Goal: Information Seeking & Learning: Learn about a topic

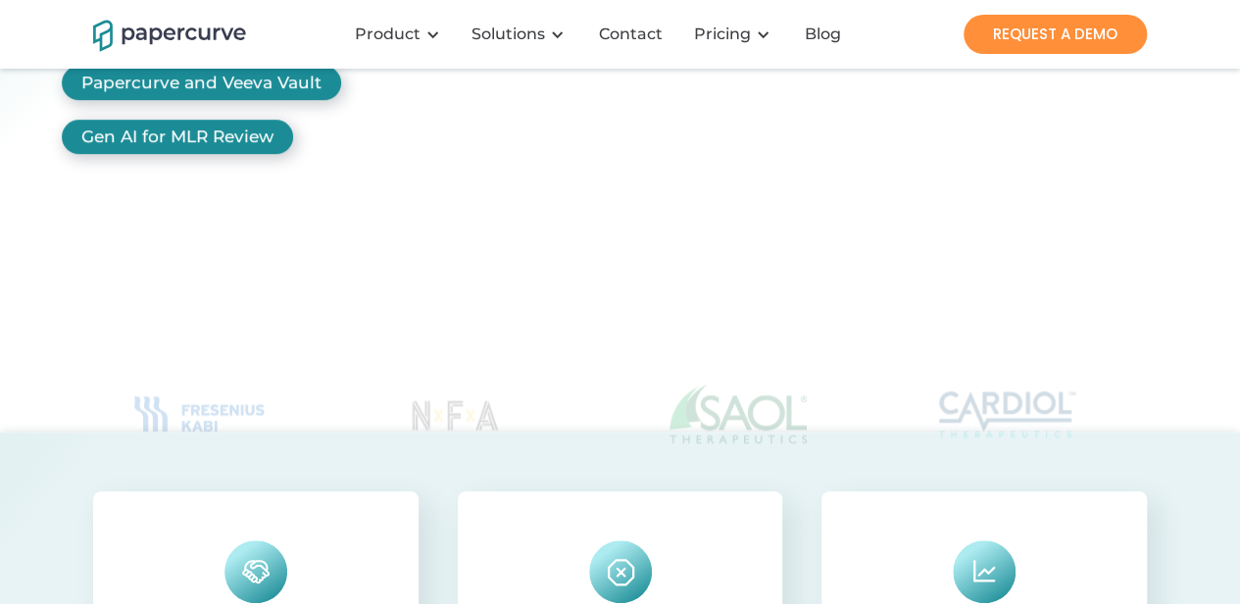
scroll to position [527, 0]
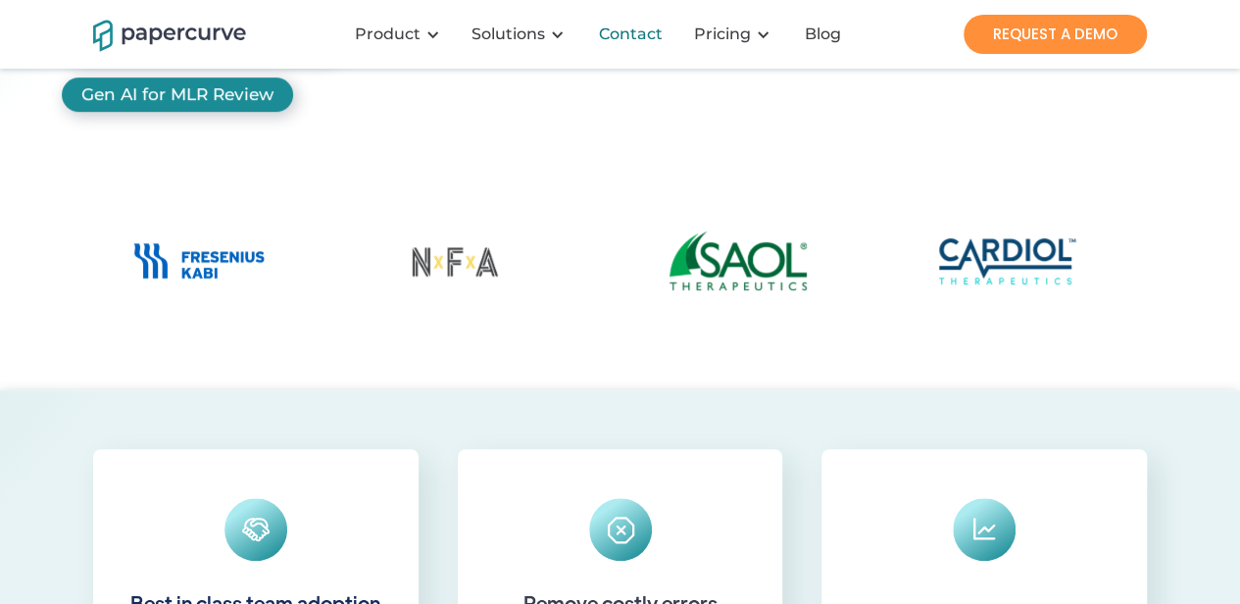
click at [652, 34] on div "Contact" at bounding box center [631, 34] width 64 height 20
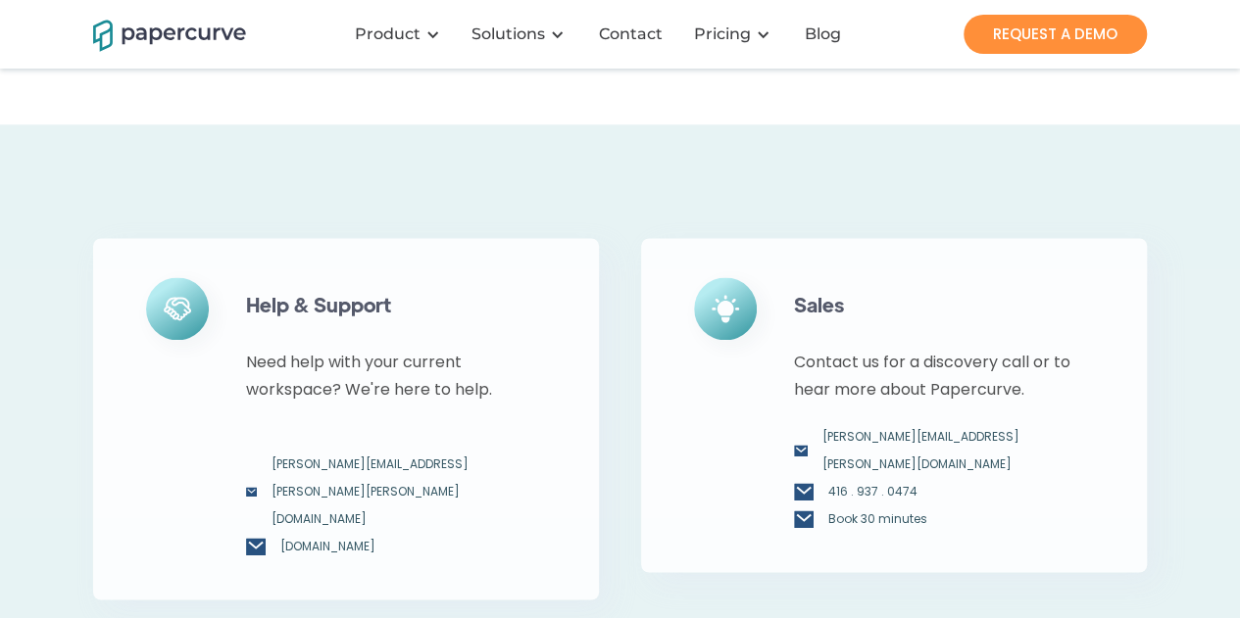
scroll to position [980, 0]
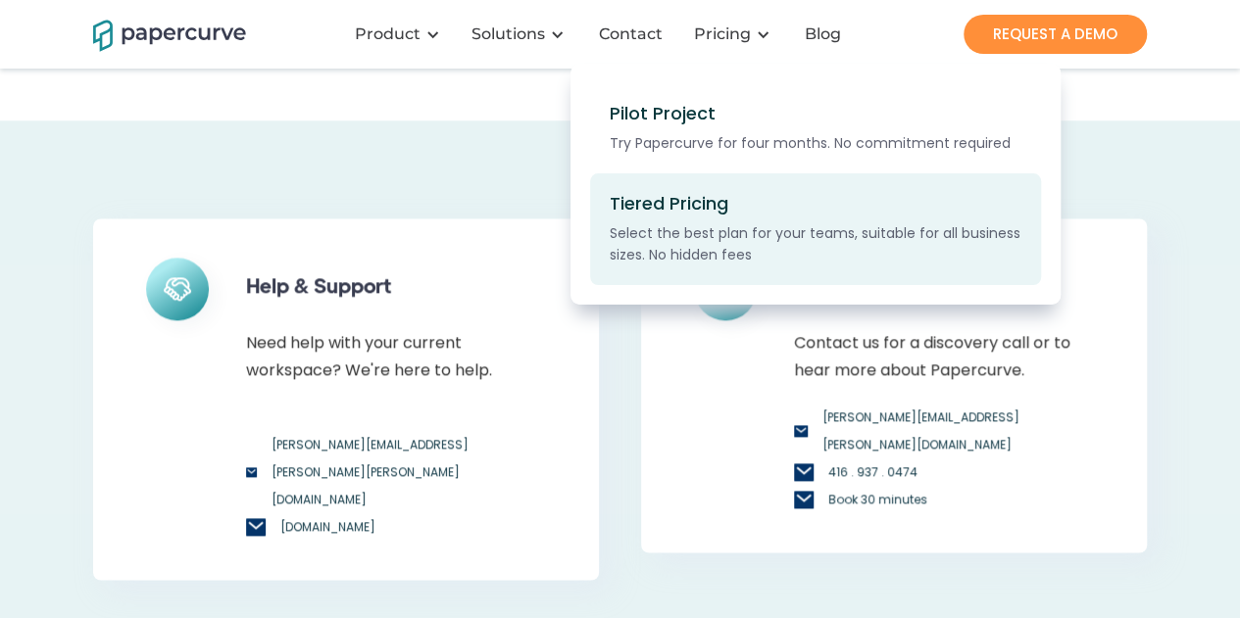
click at [742, 259] on div "Select the best plan for your teams, suitable for all business sizes. No hidden…" at bounding box center [826, 243] width 432 height 43
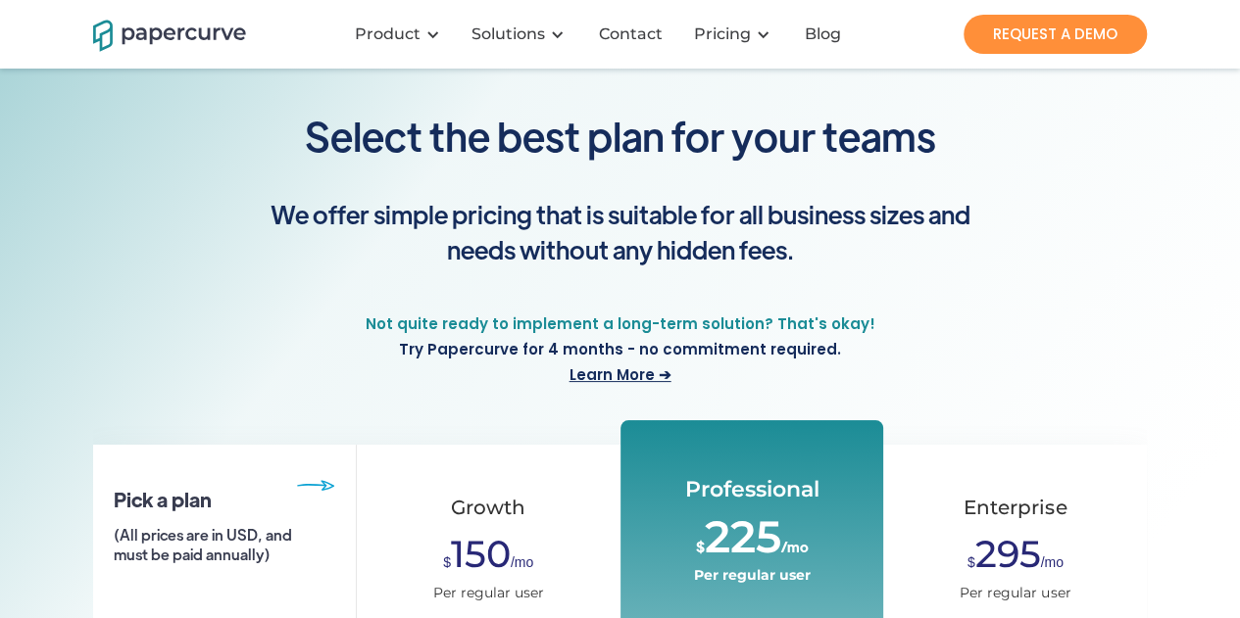
click at [977, 195] on div "Select the best plan for your teams" at bounding box center [620, 128] width 744 height 138
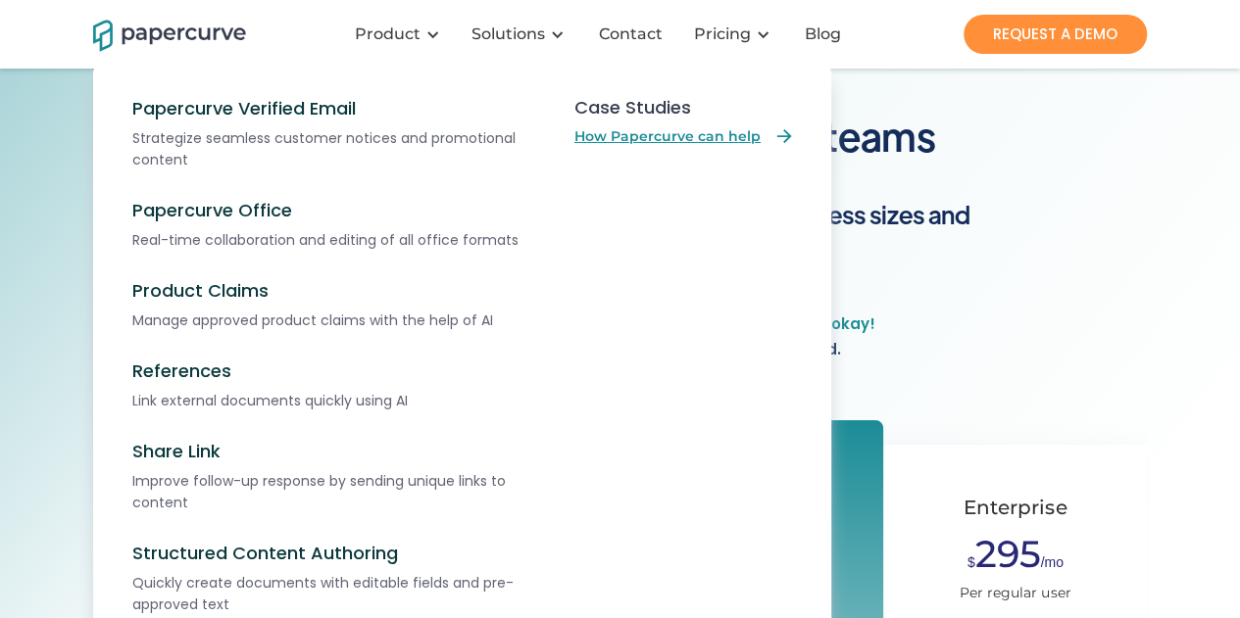
click at [625, 140] on link "How Papercurve can help" at bounding box center [684, 136] width 220 height 22
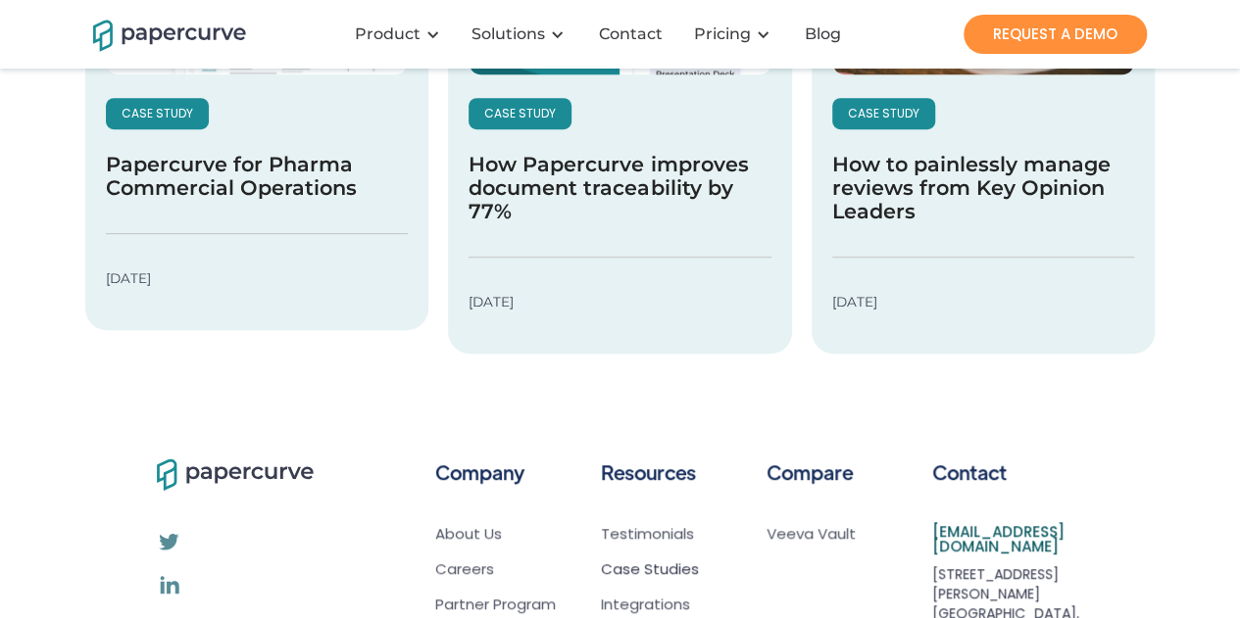
scroll to position [434, 0]
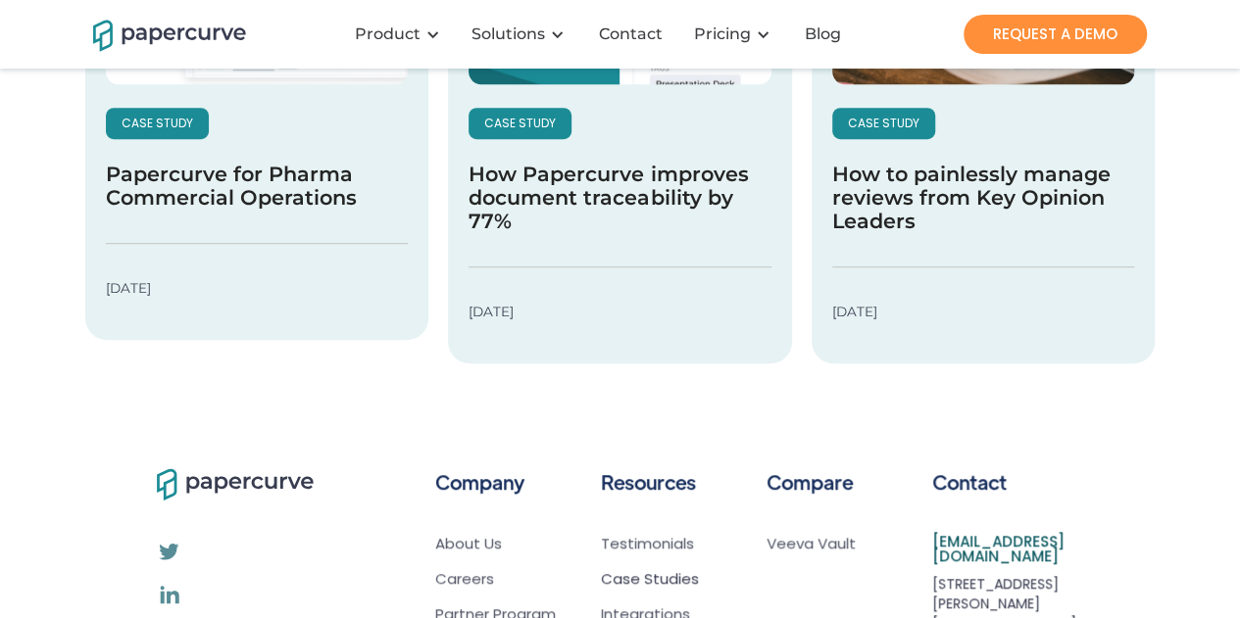
click at [302, 201] on h5 "Papercurve for Pharma Commercial Operations" at bounding box center [257, 186] width 302 height 47
click at [862, 199] on h5 "How to painlessly manage reviews from Key Opinion Leaders" at bounding box center [983, 198] width 302 height 71
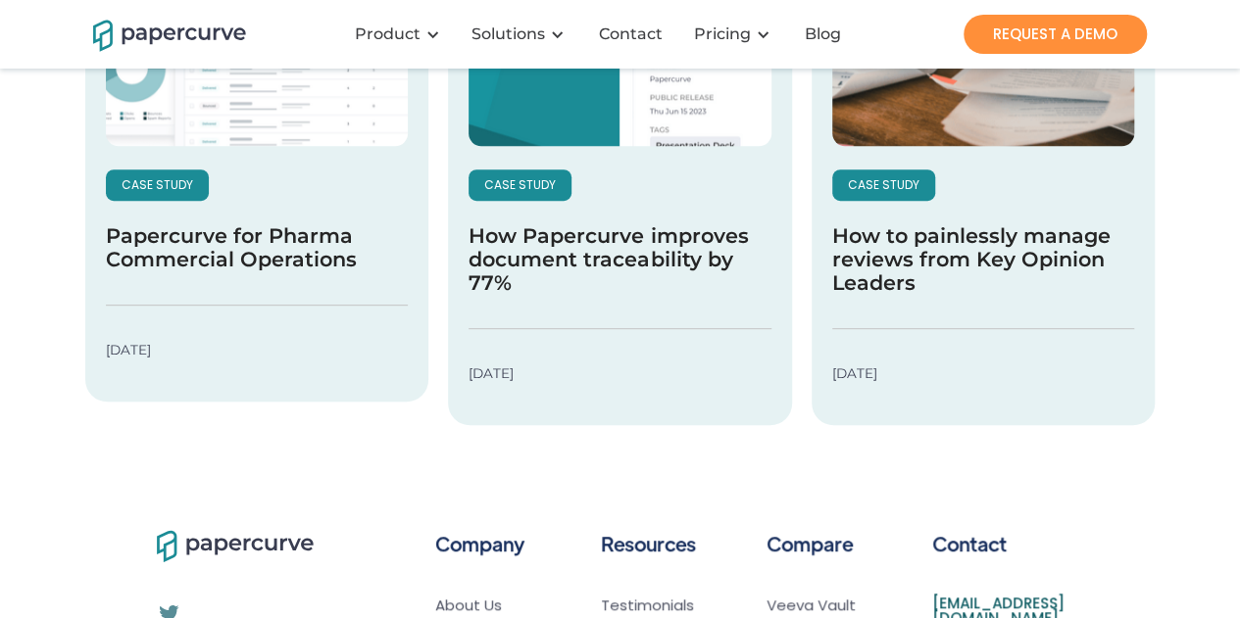
scroll to position [0, 0]
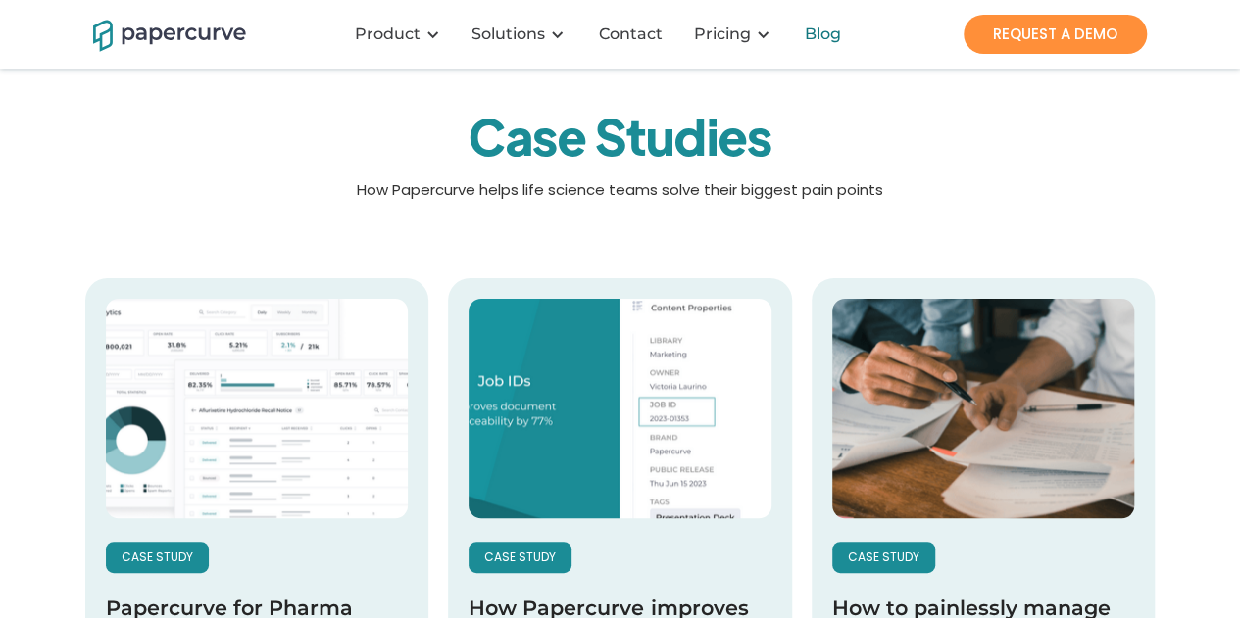
click at [826, 40] on div "Blog" at bounding box center [823, 34] width 36 height 20
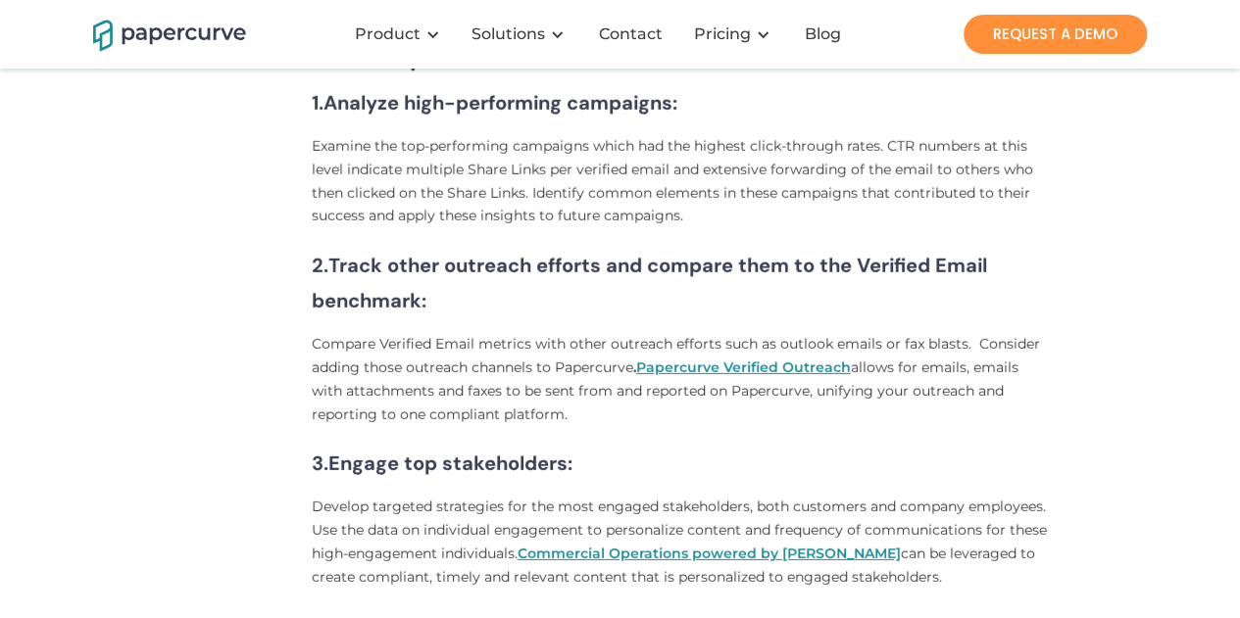
scroll to position [2785, 0]
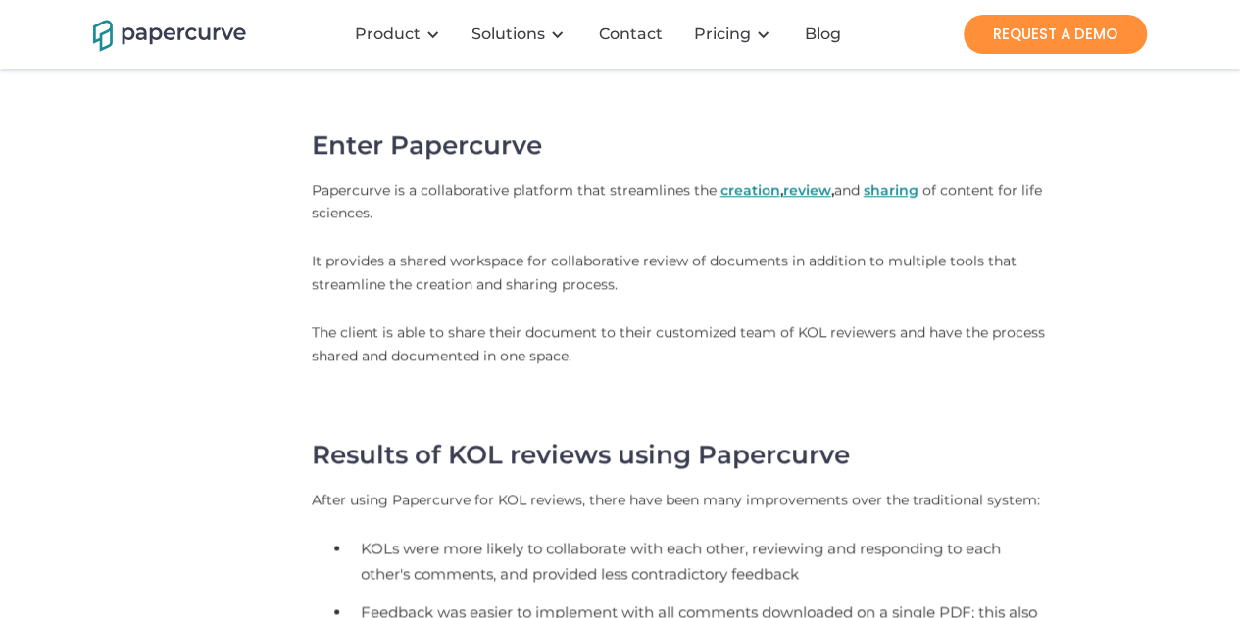
scroll to position [941, 0]
